Goal: Task Accomplishment & Management: Manage account settings

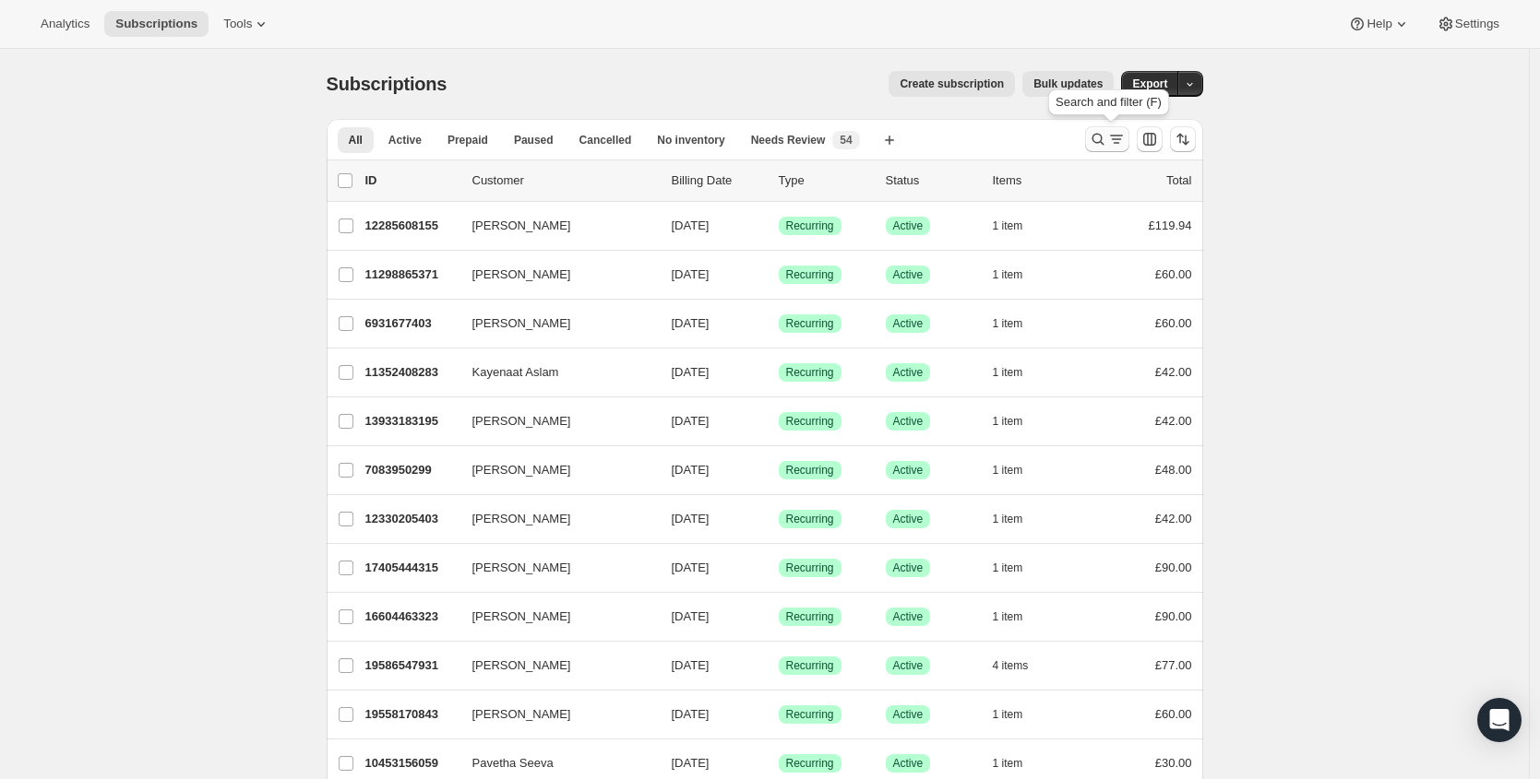
click at [1090, 143] on button "Search and filter results" at bounding box center [1107, 139] width 44 height 26
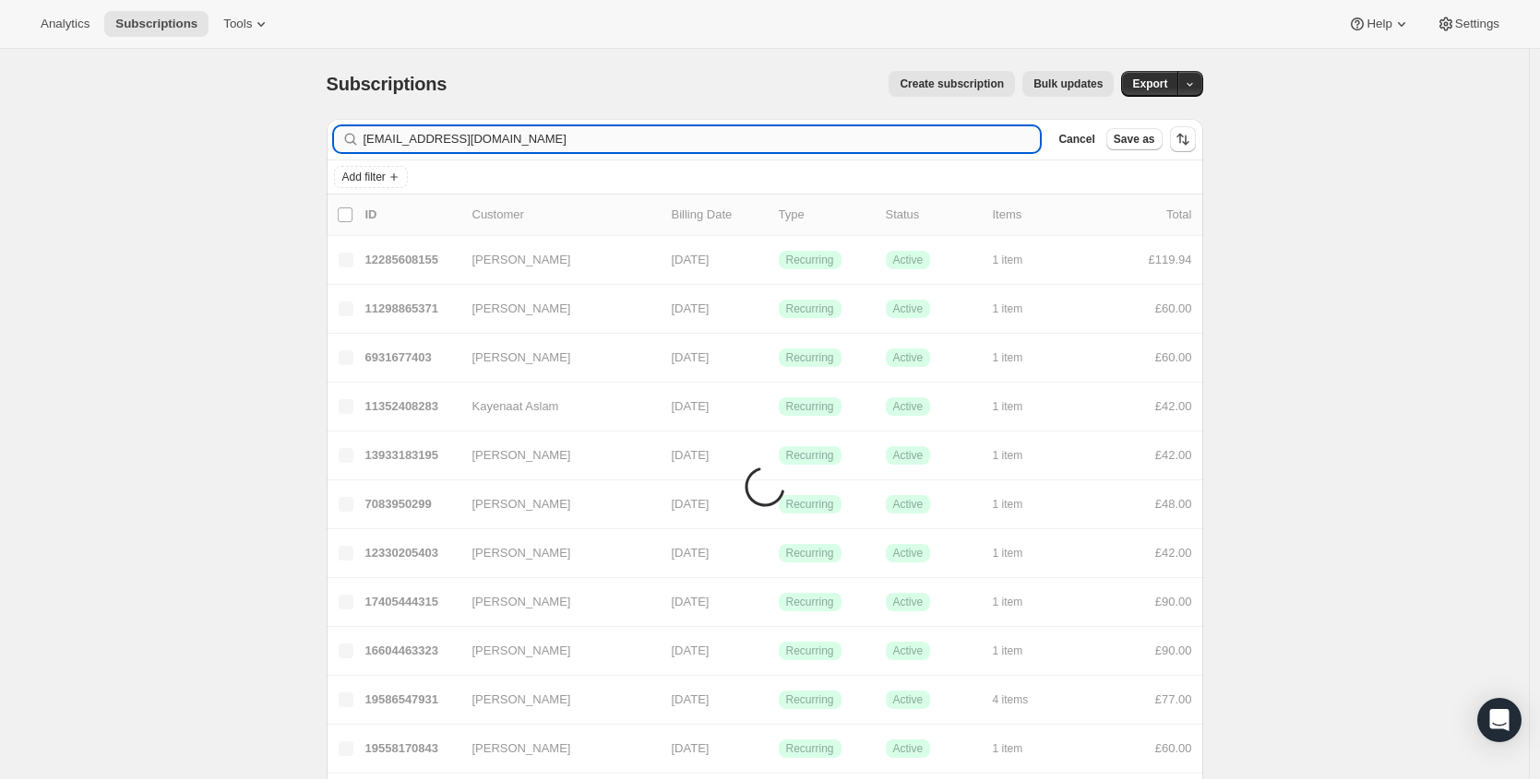
type input "jade_collinson@hotmail.com"
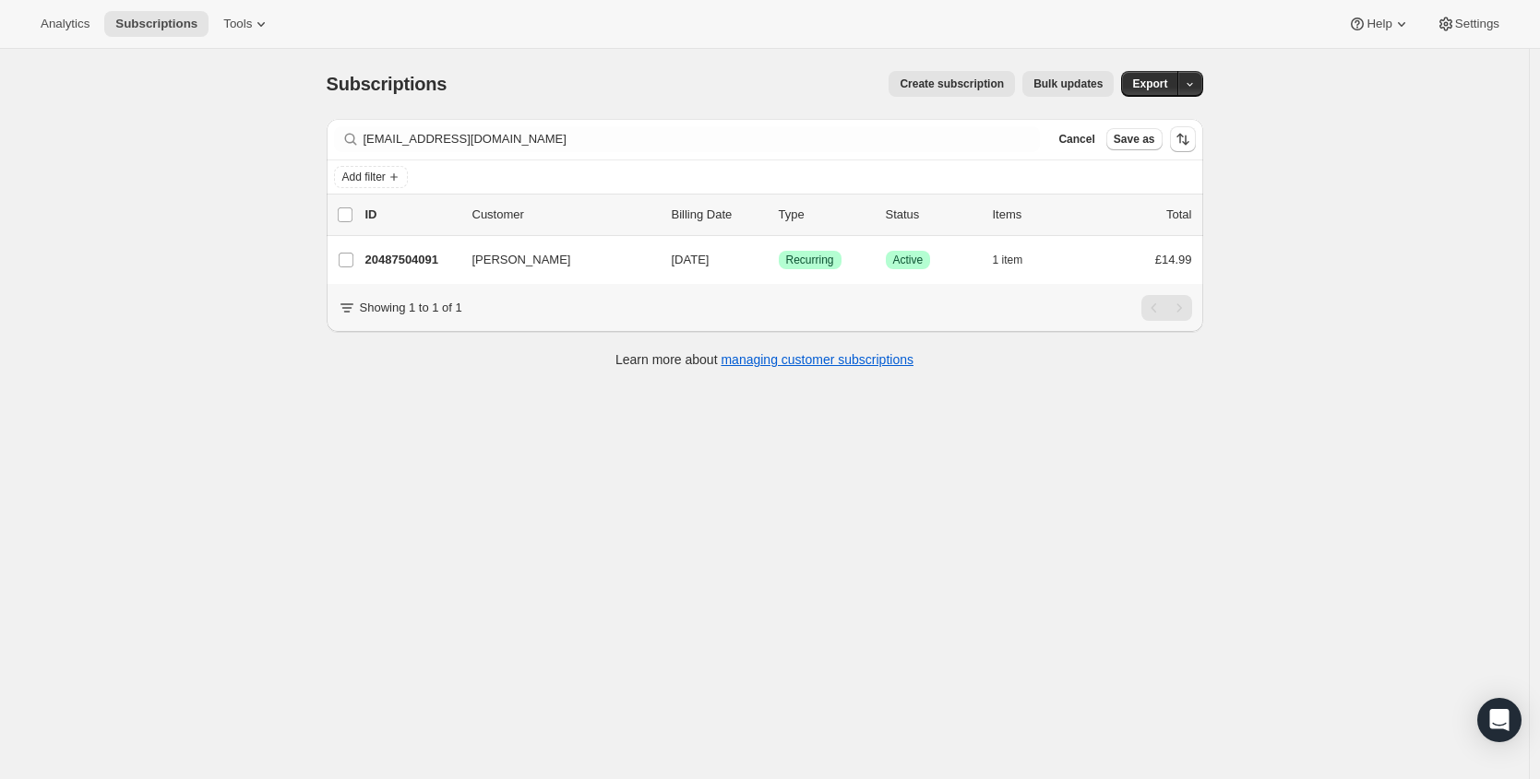
click at [418, 257] on p "20487504091" at bounding box center [411, 260] width 92 height 18
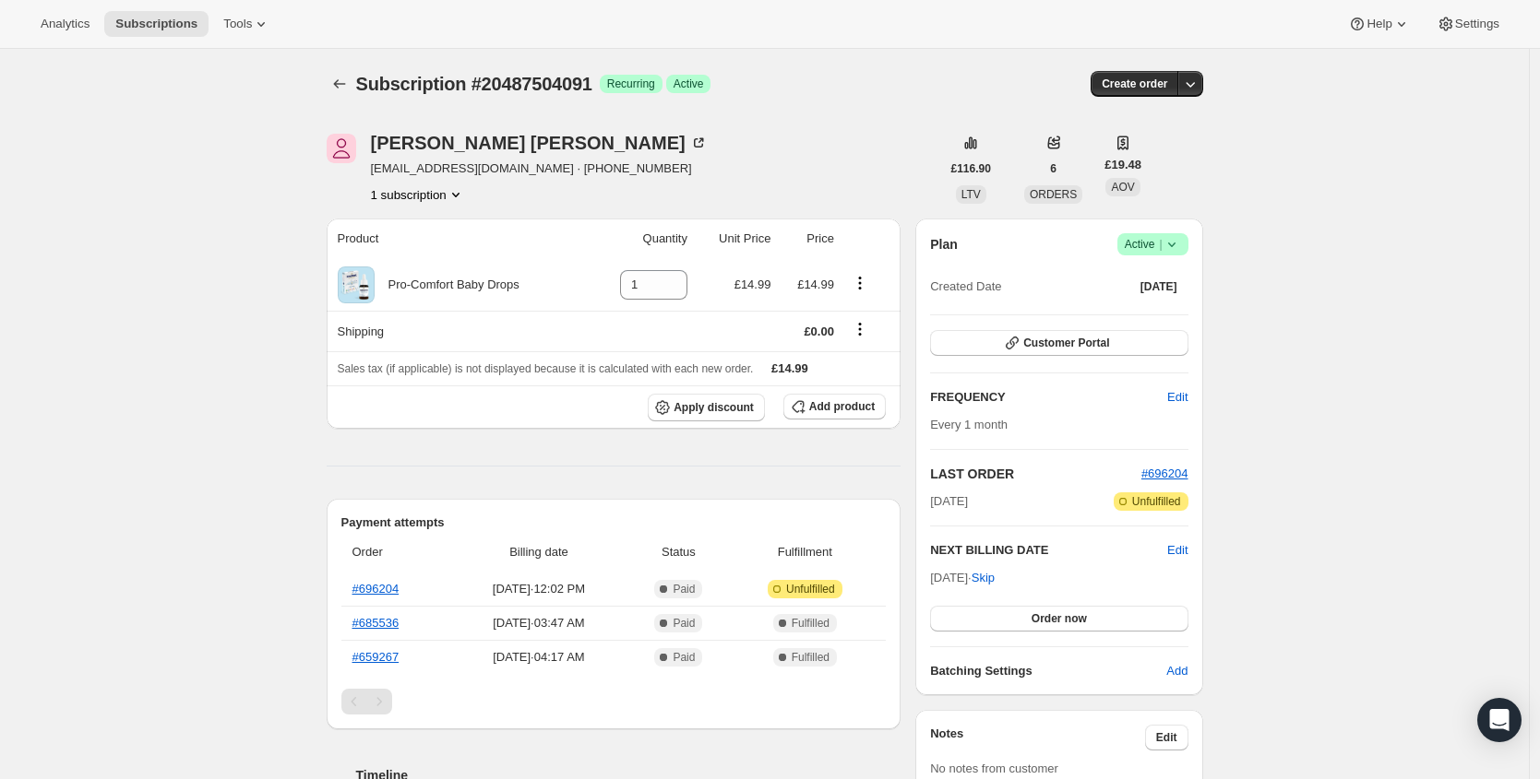
click at [1179, 243] on icon at bounding box center [1171, 244] width 18 height 18
click at [1135, 315] on span "Cancel subscription" at bounding box center [1152, 312] width 104 height 14
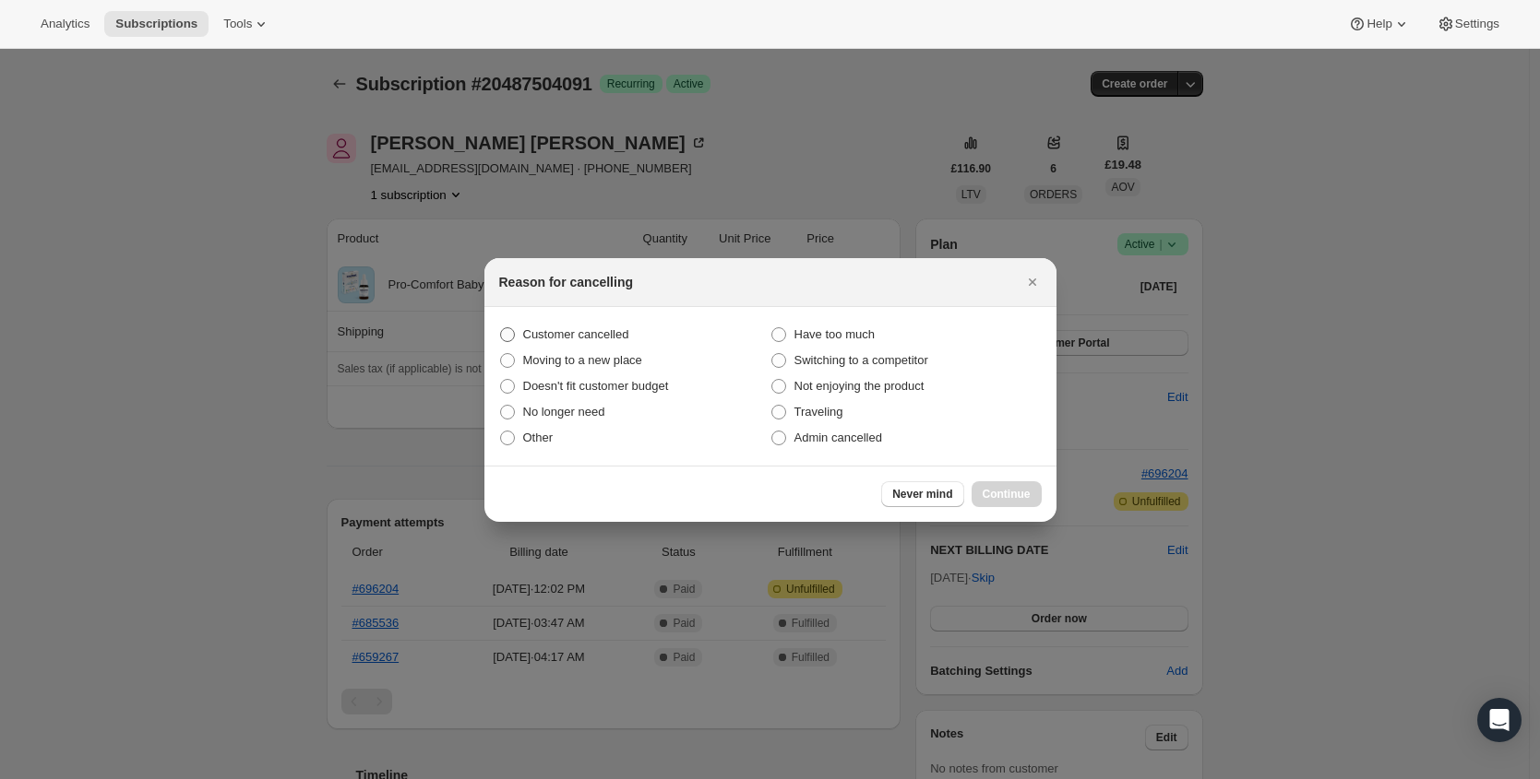
click at [614, 341] on span "Customer cancelled" at bounding box center [576, 334] width 106 height 14
click at [501, 328] on input "Customer cancelled" at bounding box center [500, 327] width 1 height 1
radio input "true"
click at [1017, 494] on span "Continue" at bounding box center [1006, 494] width 48 height 15
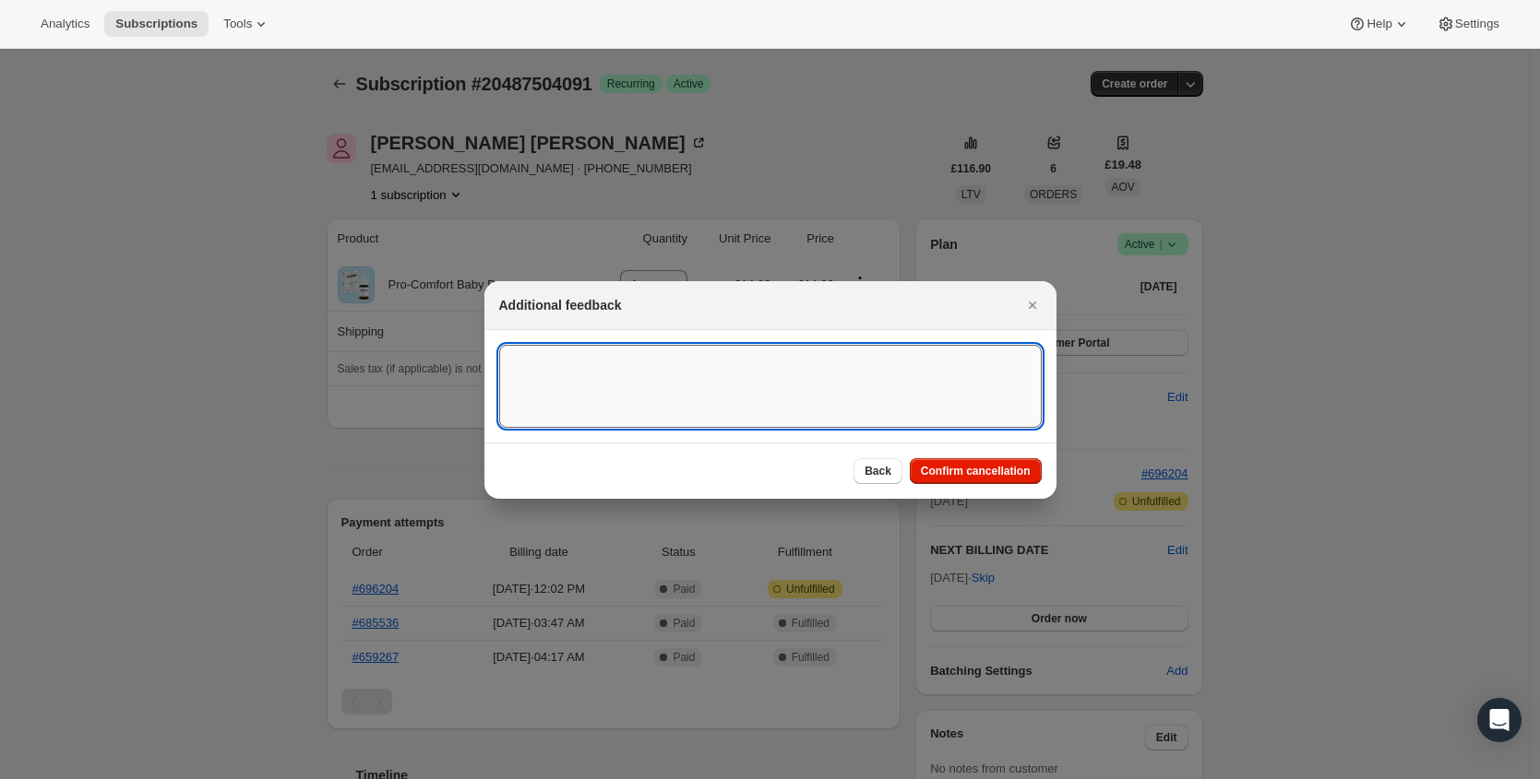
click at [959, 406] on textarea ":rbu:" at bounding box center [770, 386] width 542 height 83
click at [798, 208] on div at bounding box center [770, 389] width 1540 height 779
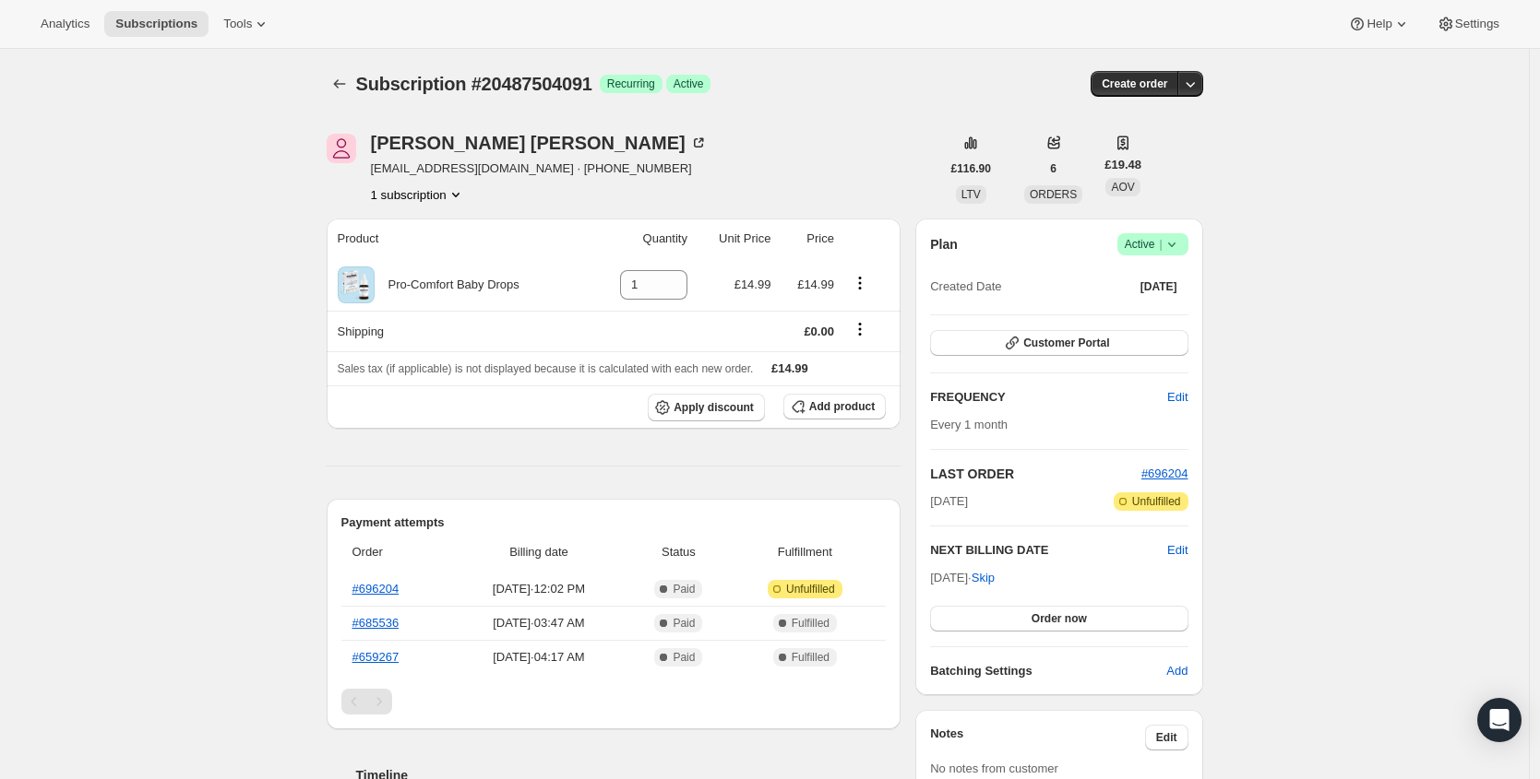
click at [1175, 248] on icon at bounding box center [1171, 244] width 18 height 18
click at [1152, 317] on span "Cancel subscription" at bounding box center [1152, 312] width 104 height 14
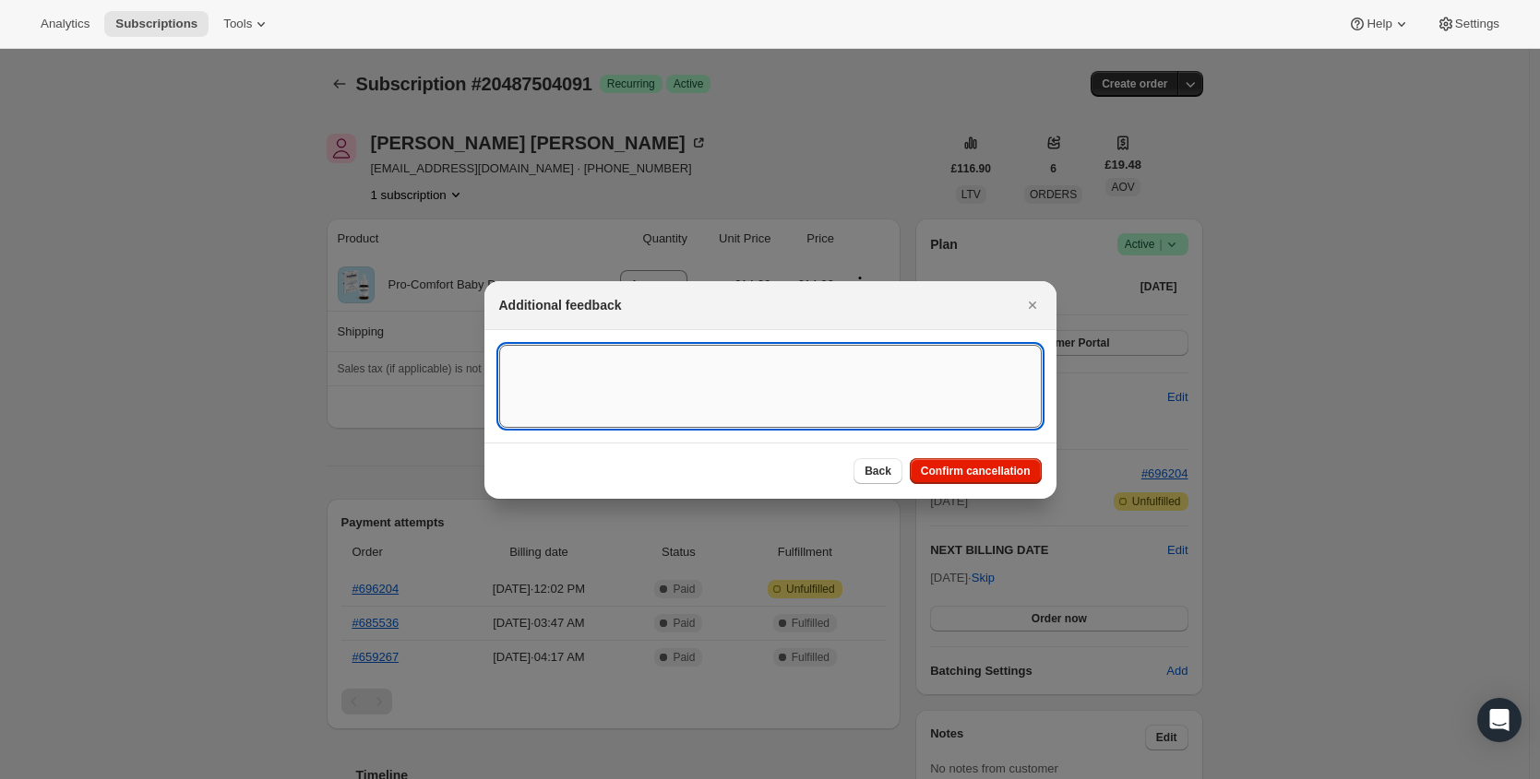
click at [798, 357] on textarea ":rbu:" at bounding box center [770, 386] width 542 height 83
click at [659, 358] on textarea "cx confirmed cancelling order" at bounding box center [770, 386] width 542 height 83
click at [793, 360] on textarea "cx confirmed cancelling recent subscription /" at bounding box center [770, 386] width 542 height 83
click at [672, 361] on textarea "cx confirmed cancelling recent subscription /" at bounding box center [770, 386] width 542 height 83
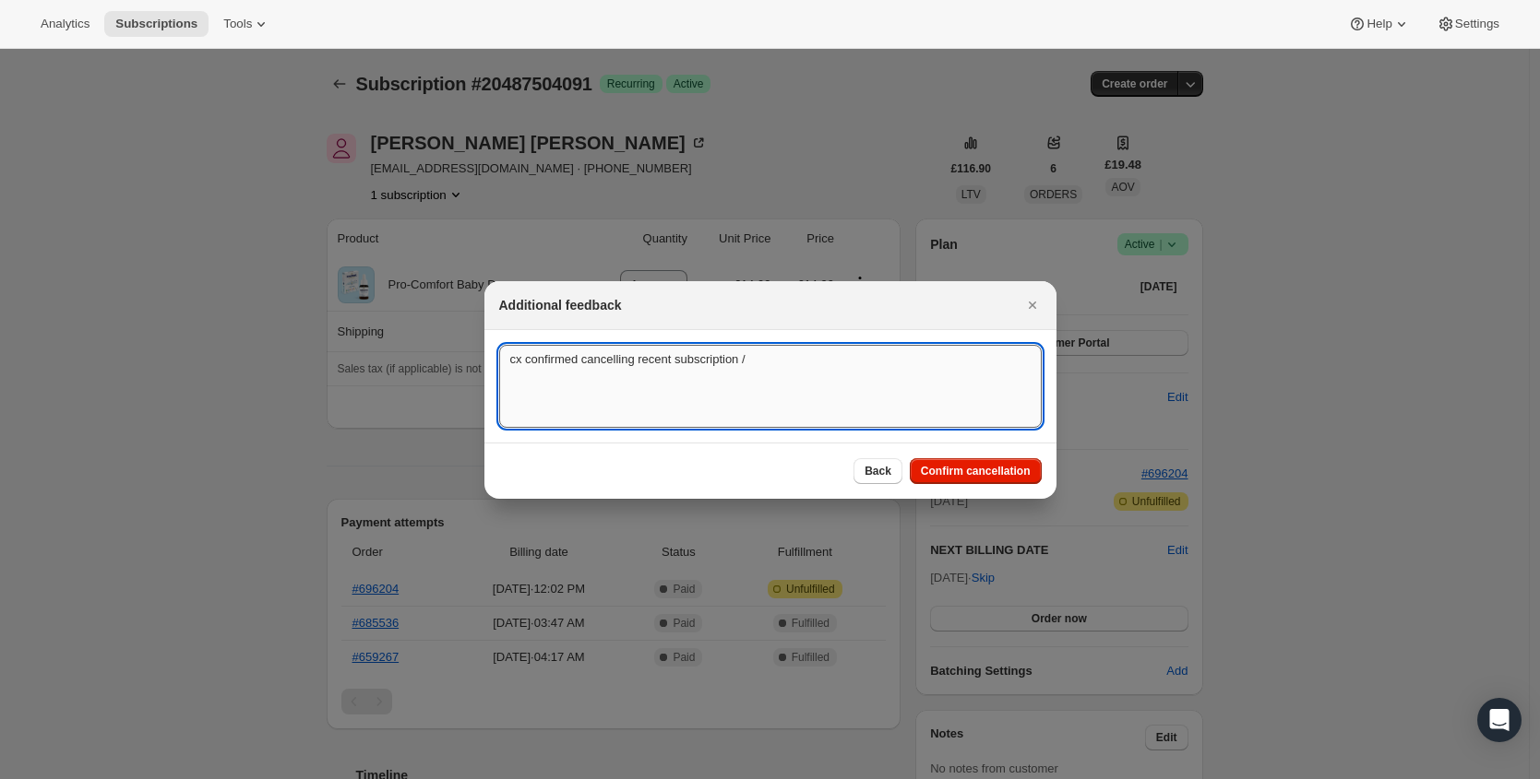
drag, startPoint x: 672, startPoint y: 361, endPoint x: 755, endPoint y: 365, distance: 83.1
click at [672, 362] on textarea "cx confirmed cancelling recent subscription /" at bounding box center [770, 386] width 542 height 83
click at [777, 364] on textarea "cx confirmed cancellin subscription /" at bounding box center [770, 386] width 542 height 83
click at [636, 359] on textarea "cx confirmed cancellin subscription /" at bounding box center [770, 386] width 542 height 83
click at [757, 357] on textarea "cx confirmed cancelling subscription /" at bounding box center [770, 386] width 542 height 83
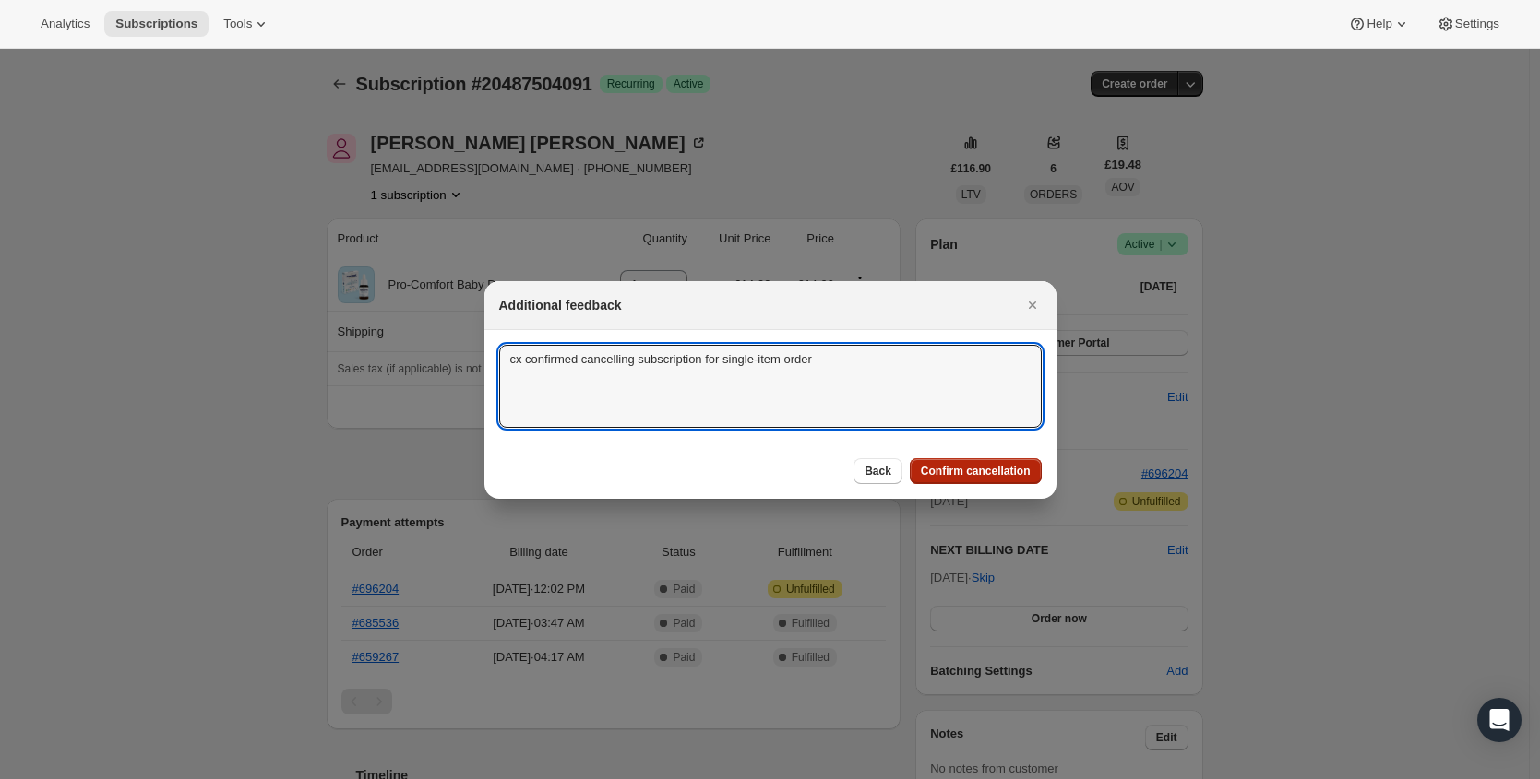
type textarea "cx confirmed cancelling subscription for single-item order"
click at [959, 466] on span "Confirm cancellation" at bounding box center [976, 471] width 110 height 15
